Goal: Transaction & Acquisition: Purchase product/service

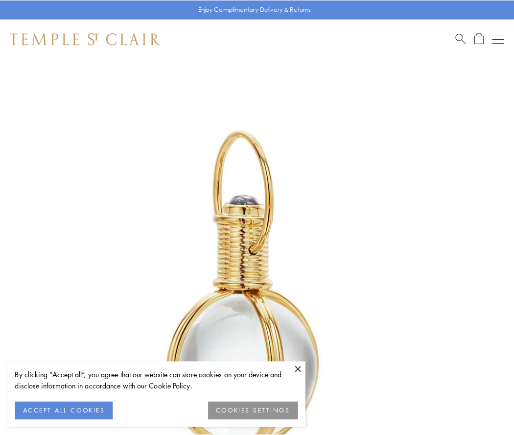
scroll to position [256, 0]
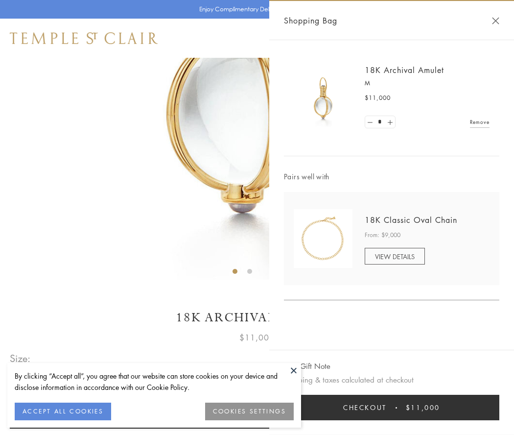
click at [392, 407] on button "Checkout $11,000" at bounding box center [391, 407] width 215 height 25
